Goal: Obtain resource: Download file/media

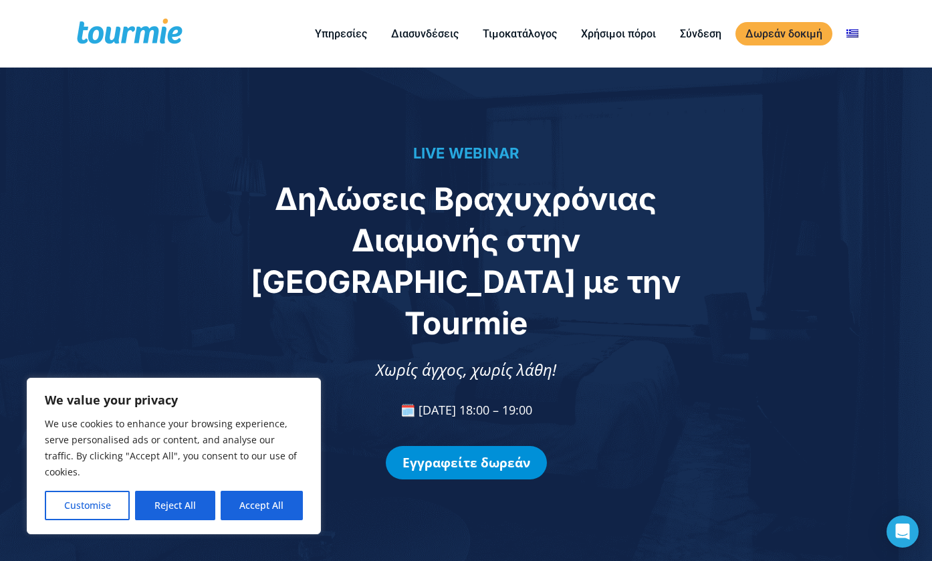
click at [466, 446] on link "Εγγραφείτε δωρεάν" at bounding box center [466, 462] width 161 height 33
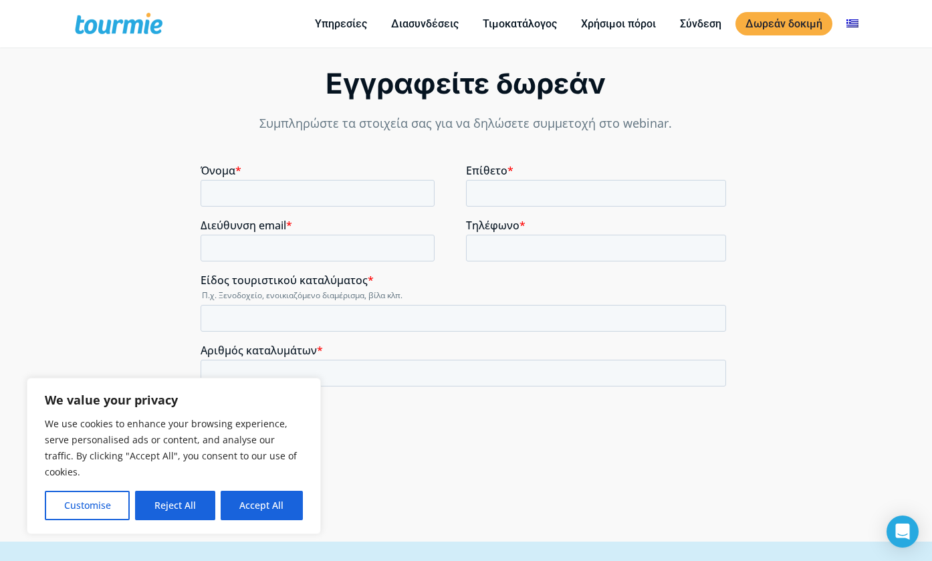
scroll to position [1060, 0]
type input "D"
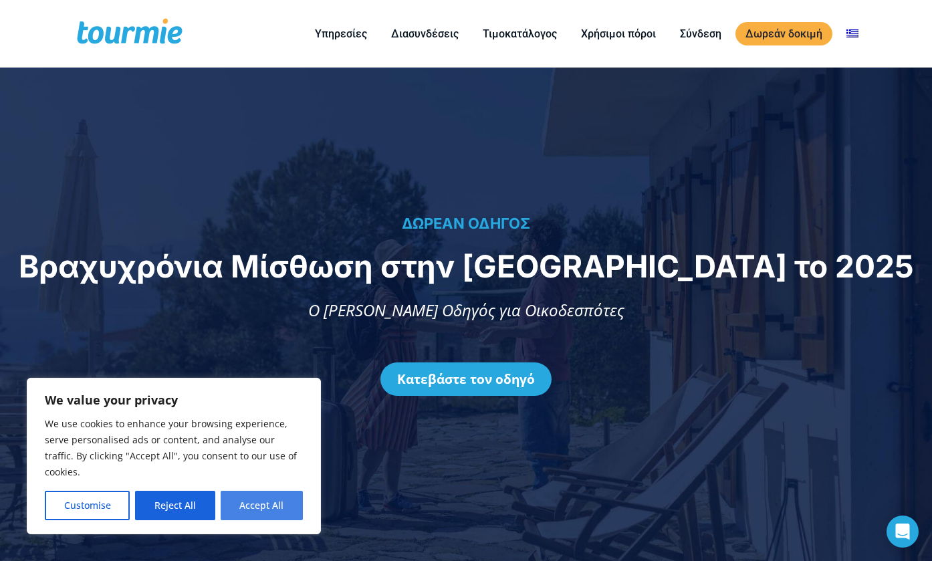
click at [266, 510] on button "Accept All" at bounding box center [262, 505] width 82 height 29
checkbox input "true"
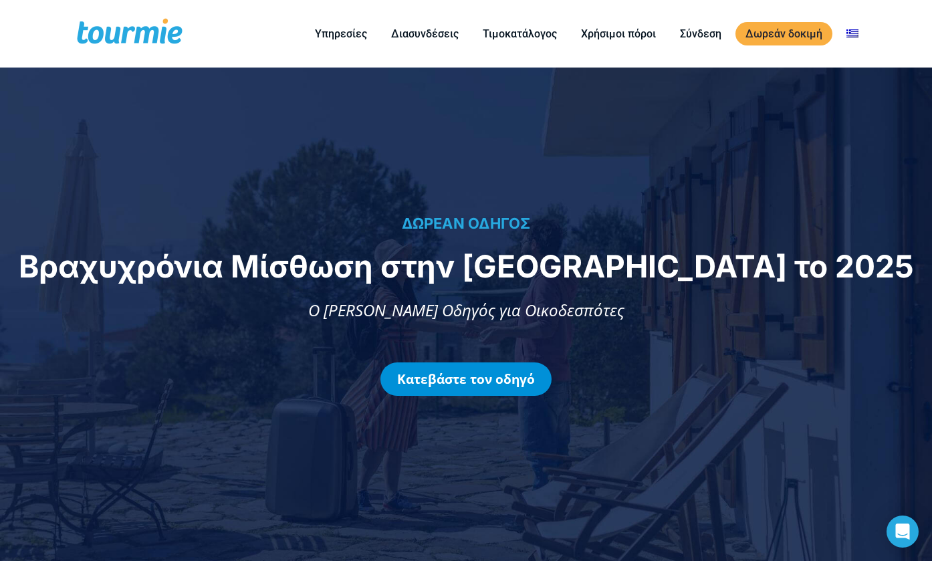
click at [489, 385] on link "Κατεβάστε τον οδηγό" at bounding box center [466, 379] width 171 height 33
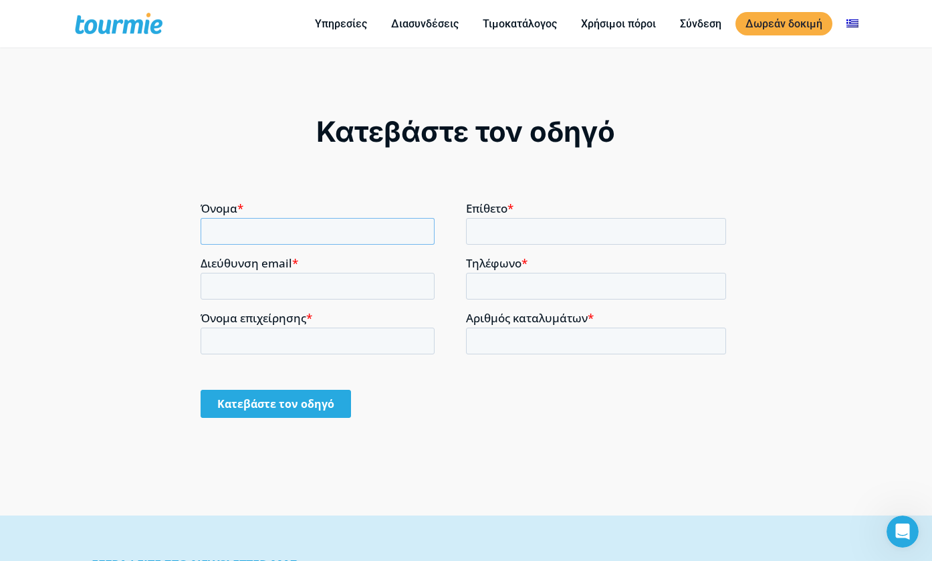
type input "δ"
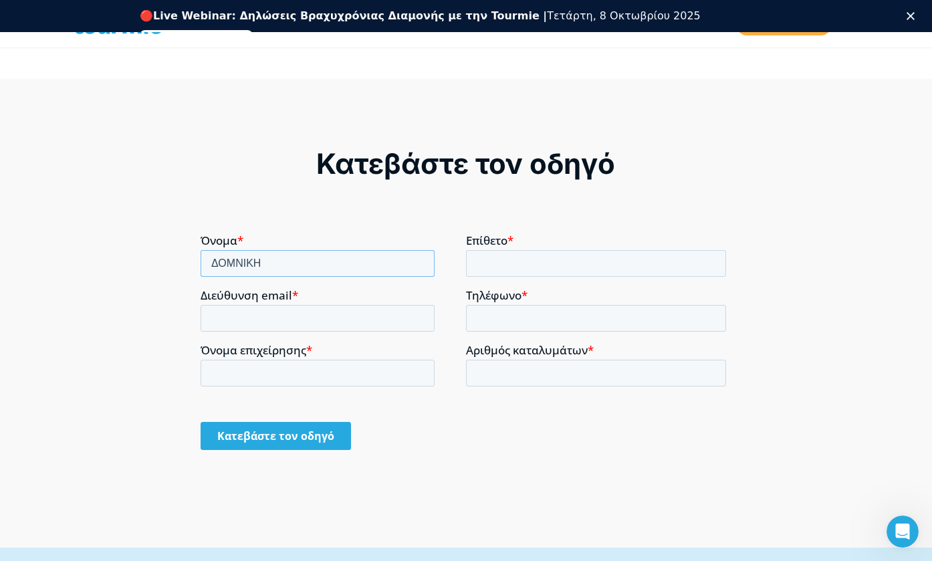
type input "ΔΟΜΝΙΚΗ"
type input "ΚΟΡΔΟΓΙΑΝΝΗ"
click at [260, 316] on input "thesskey.tresidences@gmail.com" at bounding box center [317, 317] width 234 height 27
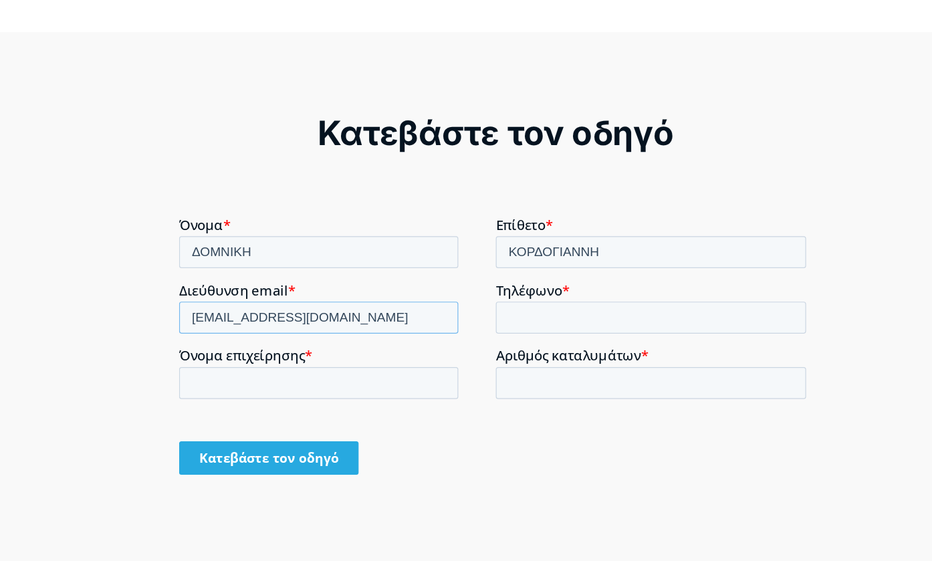
type input "thesskey.residences@gmail.com"
type input "6946659595"
type input "t"
type input "THESSKEY RESIDENCES E.E"
type input "-1"
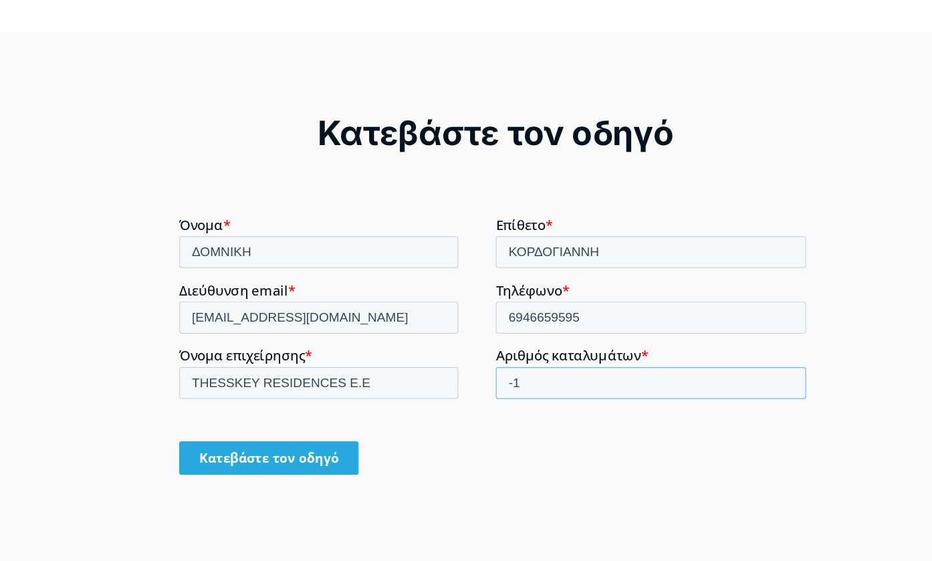
click at [690, 356] on input "-1" at bounding box center [574, 355] width 260 height 27
click at [576, 430] on div "Κατεβάστε τον οδηγό" at bounding box center [444, 418] width 531 height 51
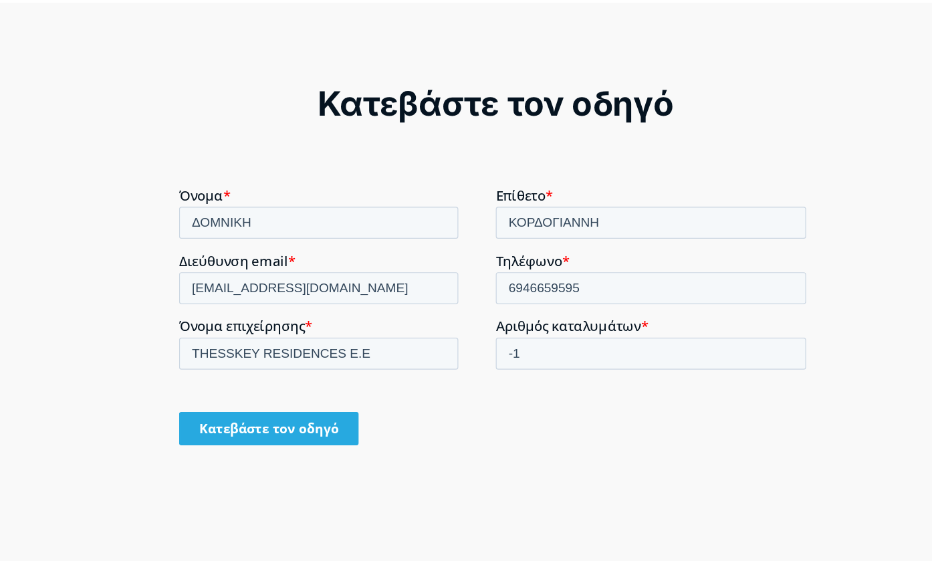
scroll to position [1047, 0]
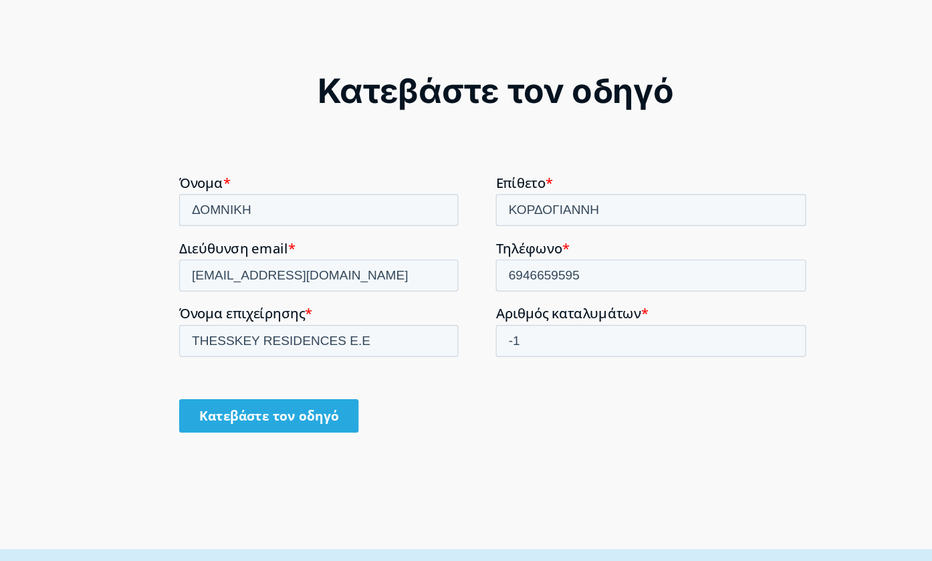
click at [256, 374] on input "Κατεβάστε τον οδηγό" at bounding box center [254, 376] width 150 height 28
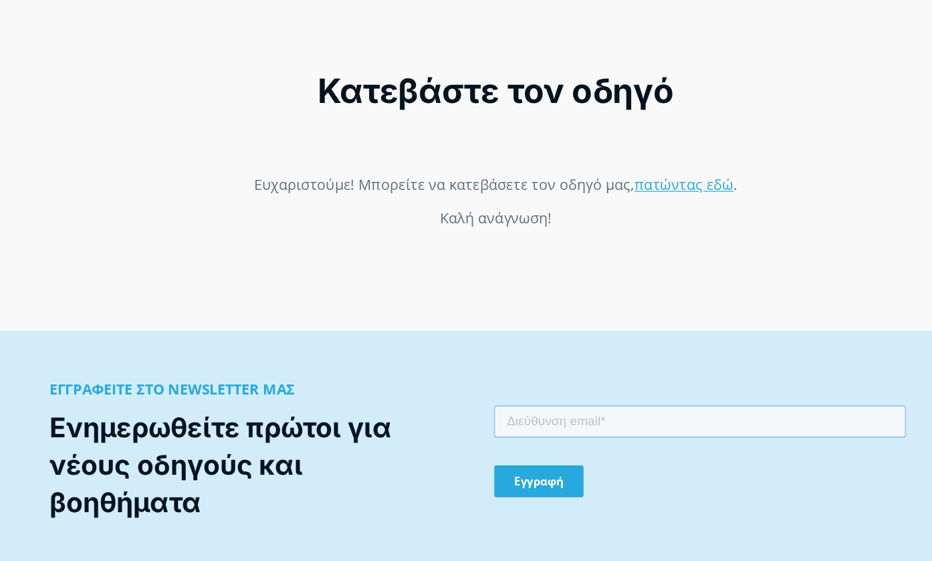
click at [524, 409] on input "email" at bounding box center [666, 418] width 345 height 27
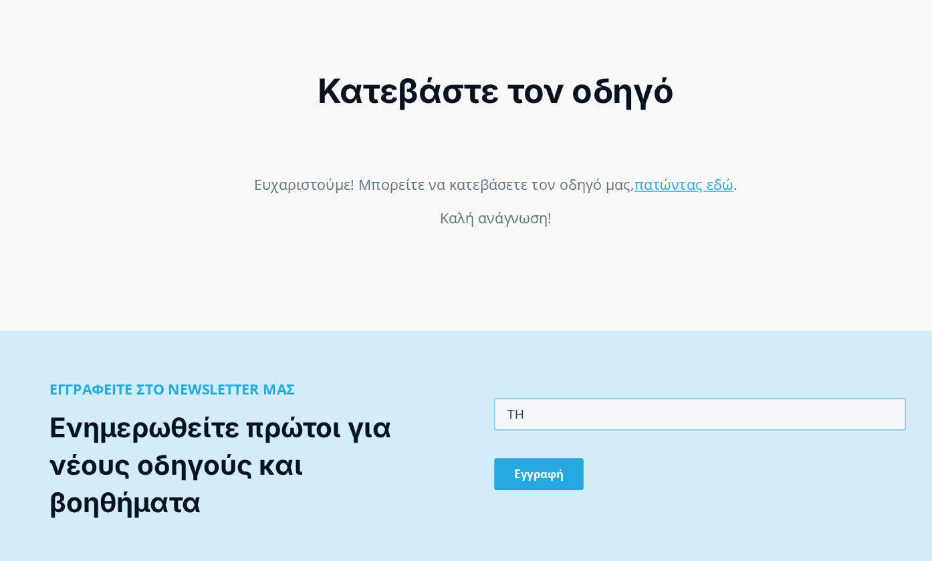
type input "T"
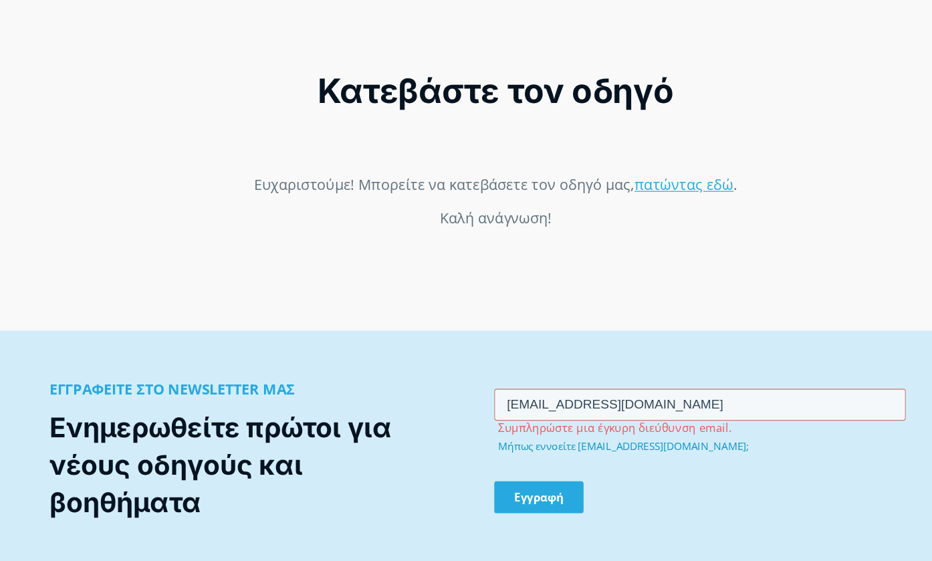
click at [631, 435] on link "Μήπως εννοείτε thesskey.residences@gmail.com;" at bounding box center [602, 437] width 210 height 12
type input "thesskey.residences@gmail.com"
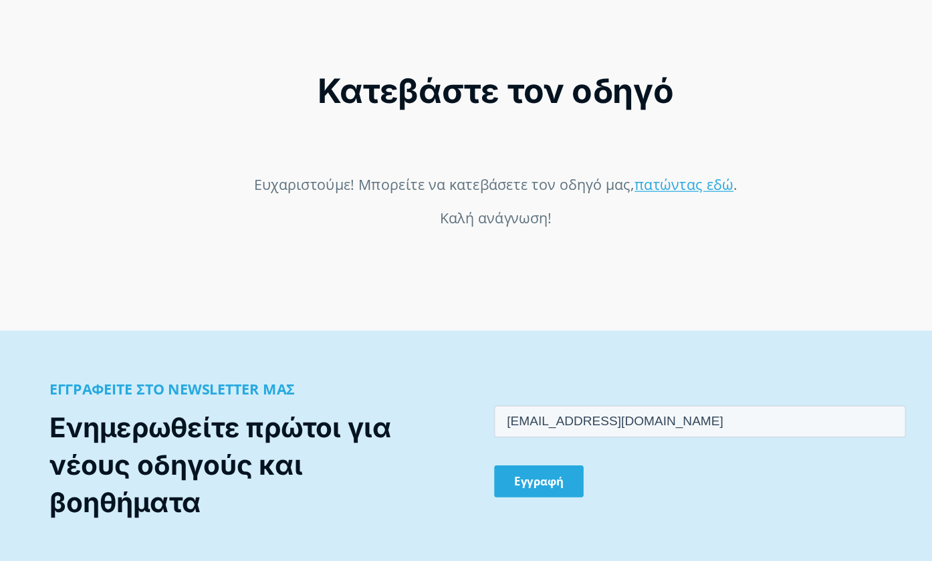
click at [545, 471] on input "Εγγραφή" at bounding box center [531, 468] width 75 height 27
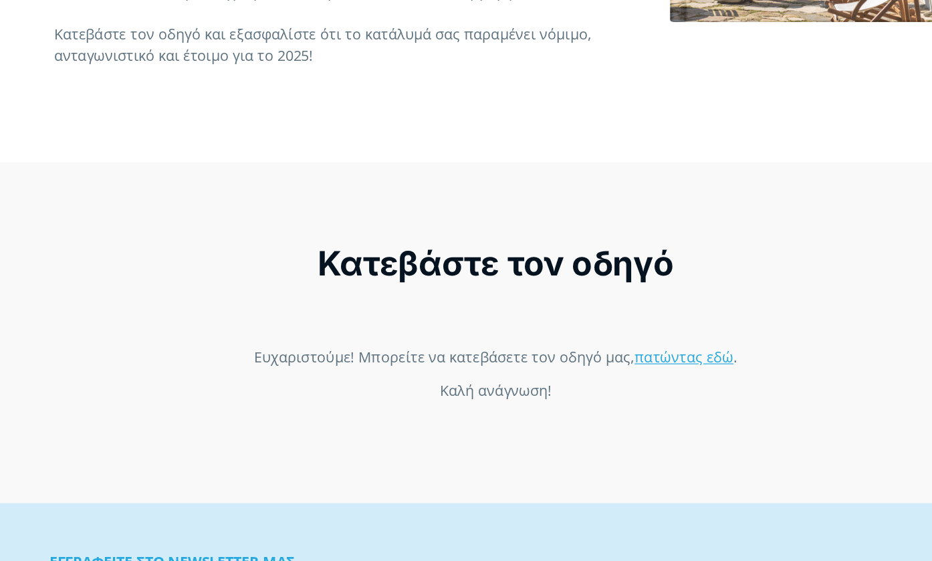
scroll to position [903, 0]
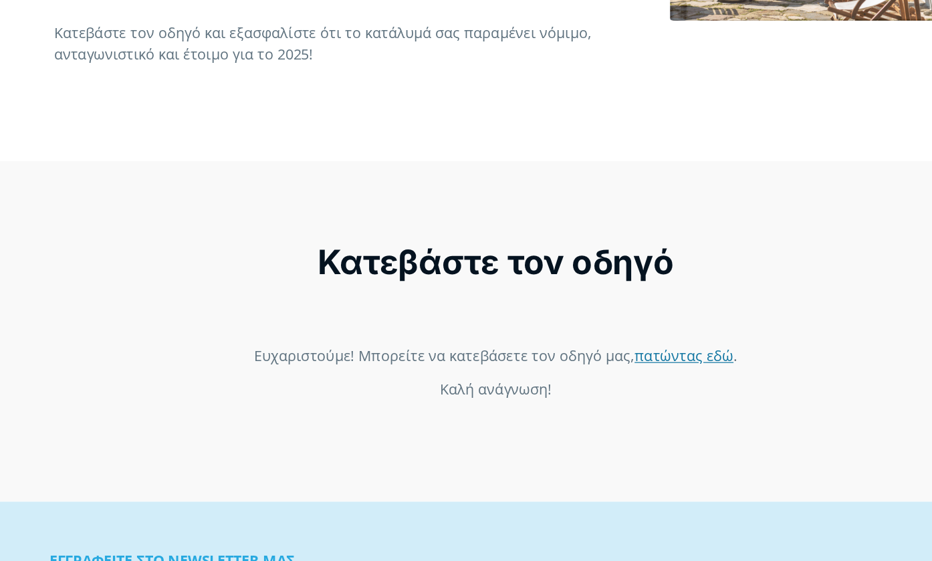
click at [610, 354] on link "πατώντας εδώ" at bounding box center [601, 354] width 83 height 16
